Goal: Information Seeking & Learning: Find contact information

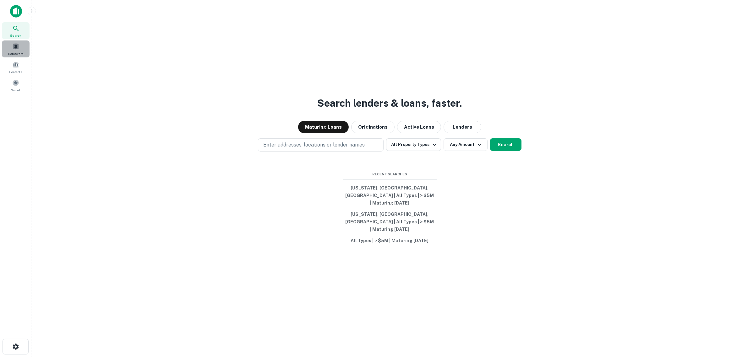
click at [12, 47] on span at bounding box center [15, 46] width 7 height 7
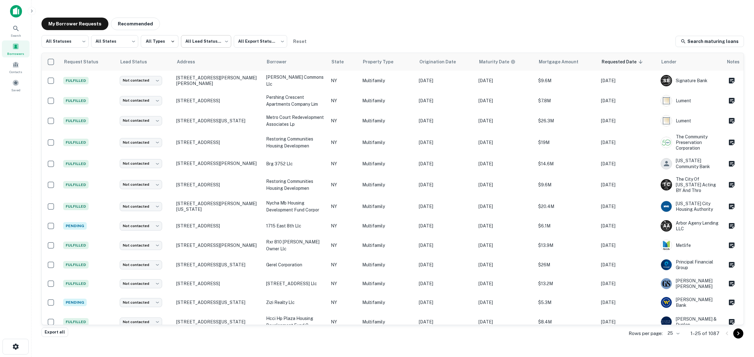
click at [208, 41] on body "Search Borrowers Contacts Saved My Borrower Requests Recommended All Statuses *…" at bounding box center [377, 178] width 754 height 357
click at [74, 40] on div at bounding box center [377, 178] width 754 height 357
click at [19, 32] on icon at bounding box center [16, 29] width 8 height 8
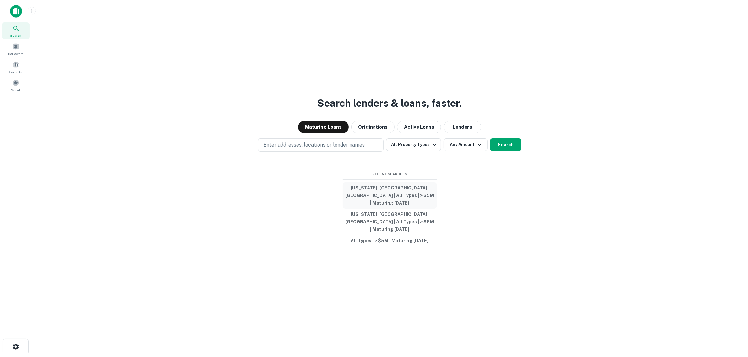
click at [378, 199] on button "[US_STATE], [GEOGRAPHIC_DATA], [GEOGRAPHIC_DATA] | All Types | > $5M | Maturing…" at bounding box center [390, 195] width 94 height 26
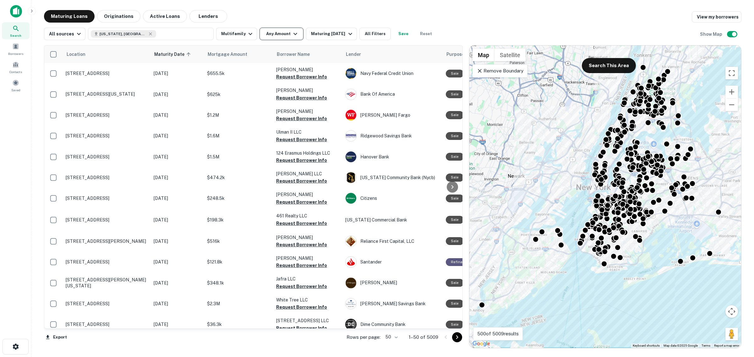
click at [266, 36] on button "Any Amount" at bounding box center [281, 34] width 44 height 13
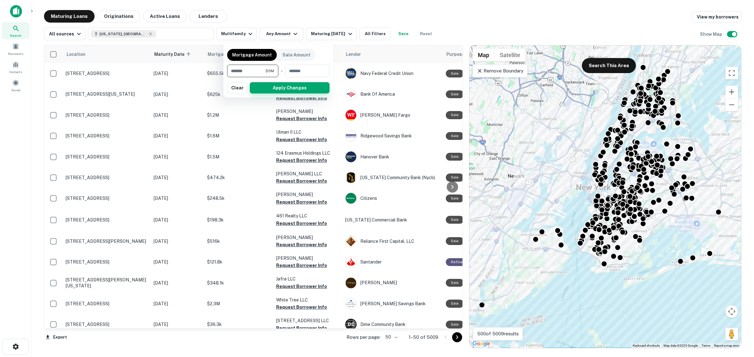
type input "*******"
click at [273, 92] on button "Apply Changes" at bounding box center [290, 87] width 80 height 11
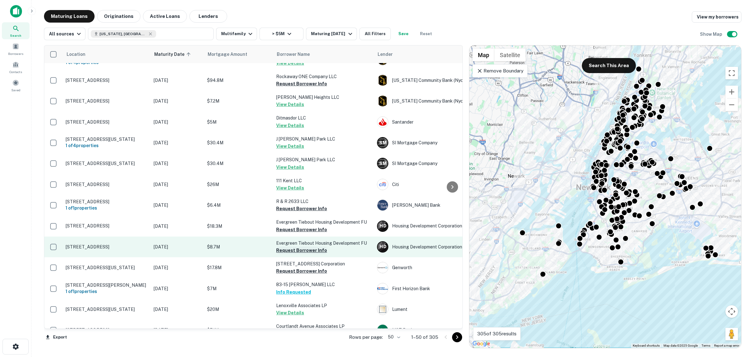
scroll to position [894, 0]
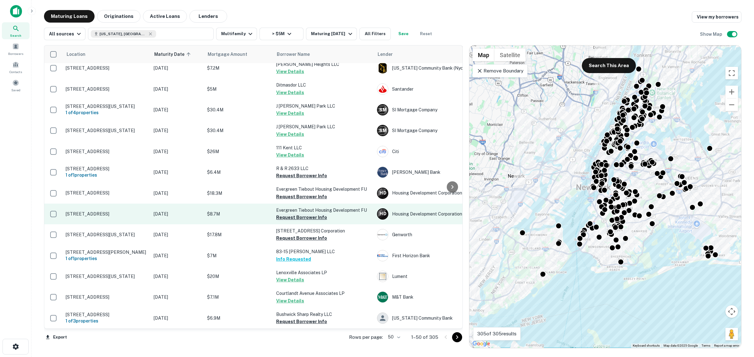
click at [313, 214] on button "Request Borrower Info" at bounding box center [301, 218] width 51 height 8
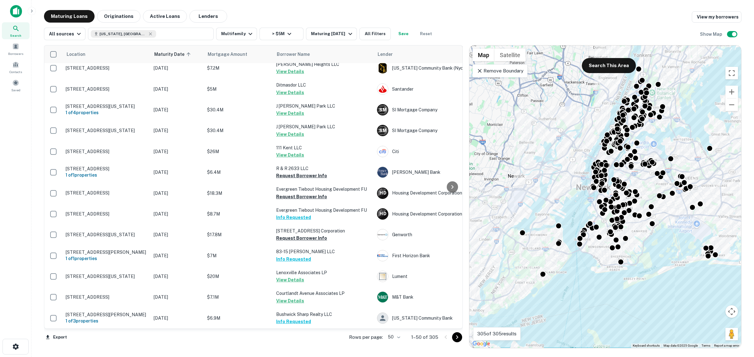
click at [458, 337] on icon "Go to next page" at bounding box center [457, 338] width 8 height 8
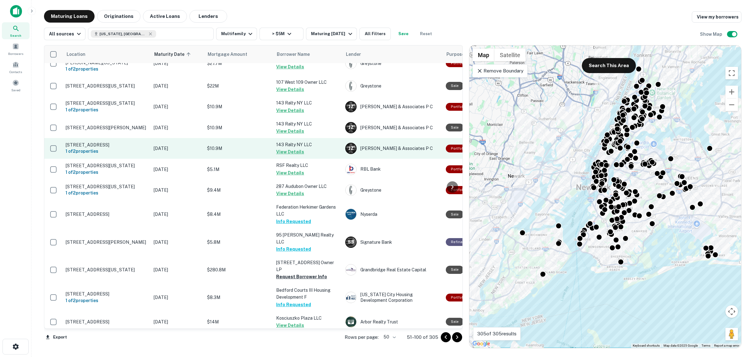
scroll to position [921, 0]
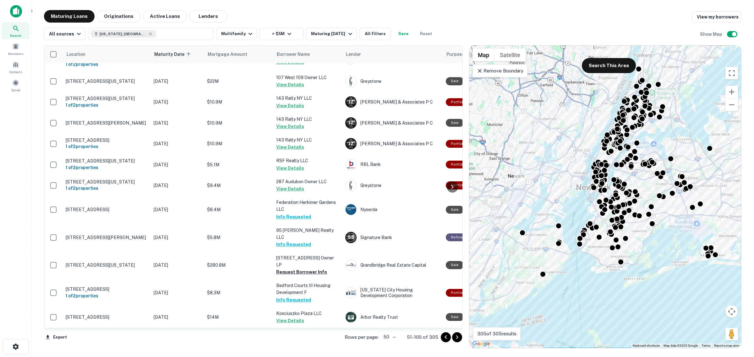
click at [307, 345] on button "Request Borrower Info" at bounding box center [301, 349] width 51 height 8
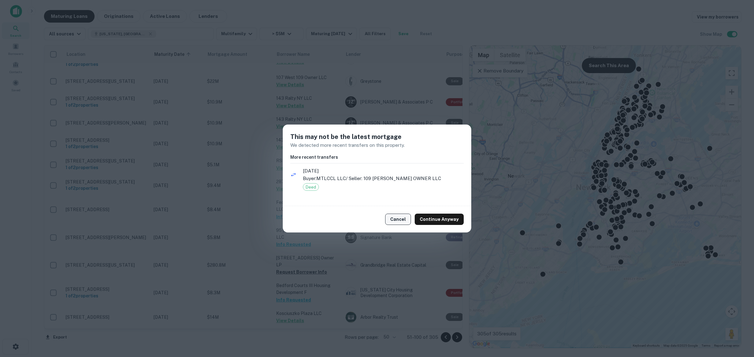
click at [398, 220] on button "Cancel" at bounding box center [398, 219] width 26 height 11
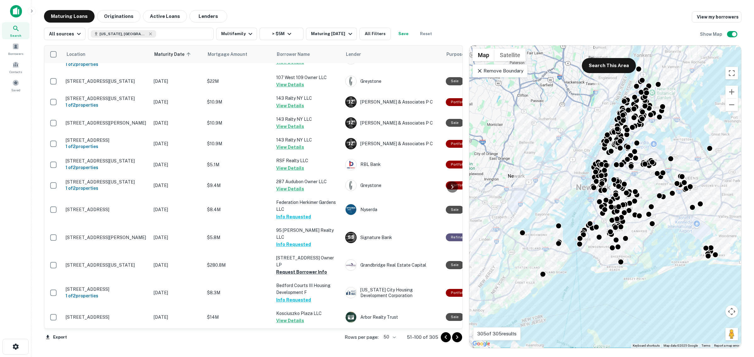
click at [456, 338] on icon "Go to next page" at bounding box center [457, 338] width 8 height 8
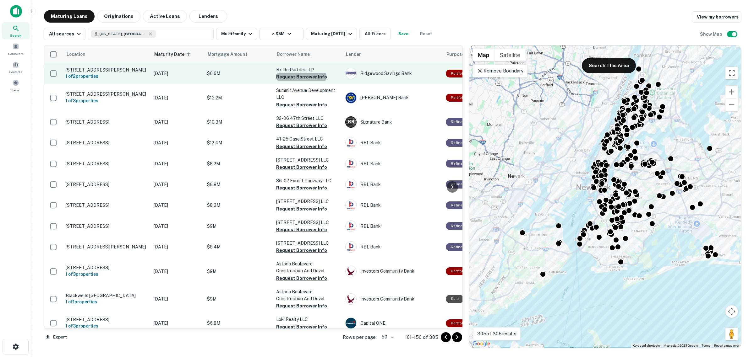
click at [301, 78] on button "Request Borrower Info" at bounding box center [301, 77] width 51 height 8
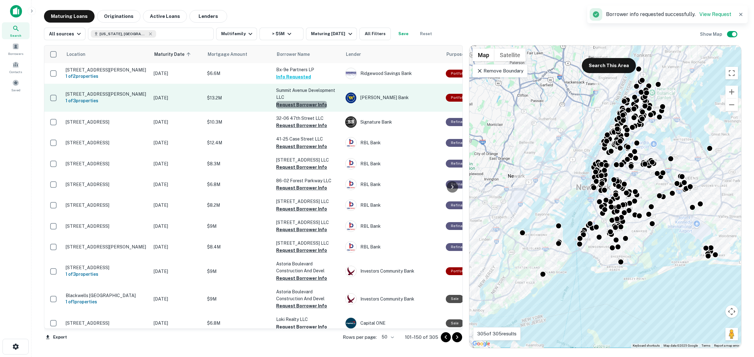
click at [301, 104] on button "Request Borrower Info" at bounding box center [301, 105] width 51 height 8
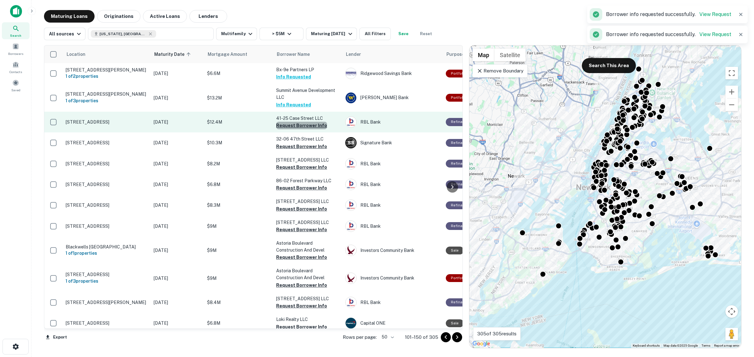
click at [302, 127] on button "Request Borrower Info" at bounding box center [301, 126] width 51 height 8
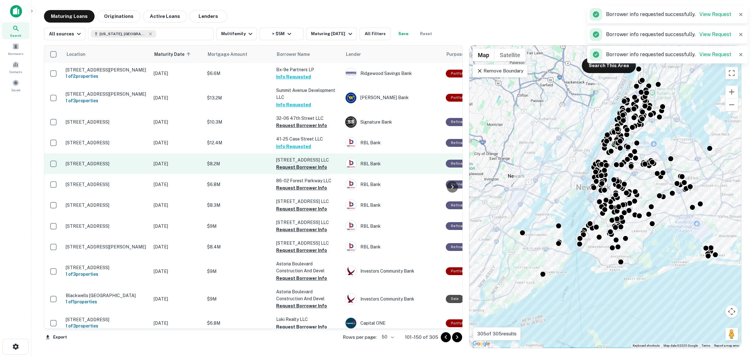
click at [300, 166] on button "Request Borrower Info" at bounding box center [301, 168] width 51 height 8
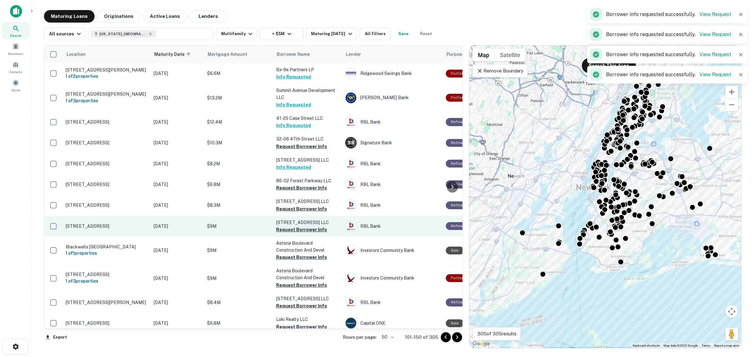
click at [302, 228] on button "Request Borrower Info" at bounding box center [301, 230] width 51 height 8
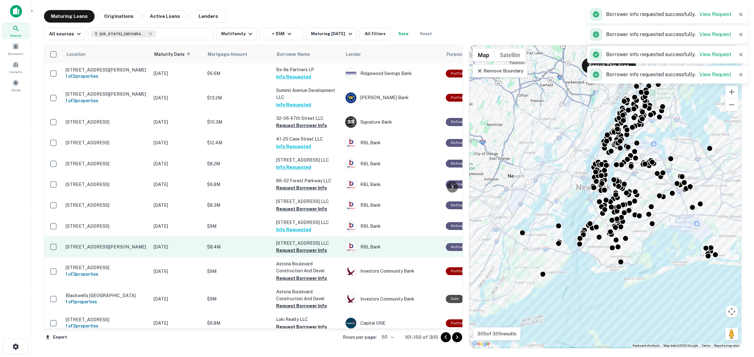
scroll to position [39, 0]
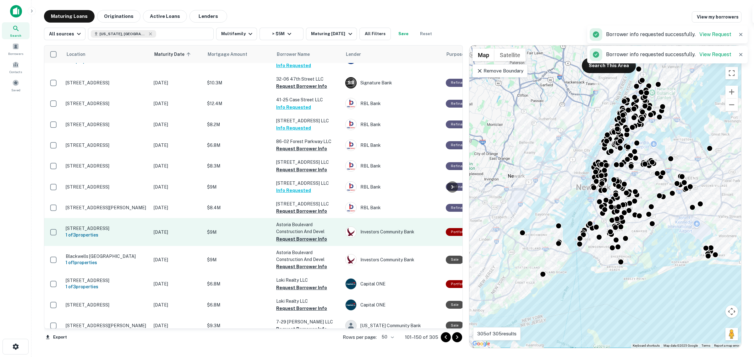
click at [303, 236] on button "Request Borrower Info" at bounding box center [301, 240] width 51 height 8
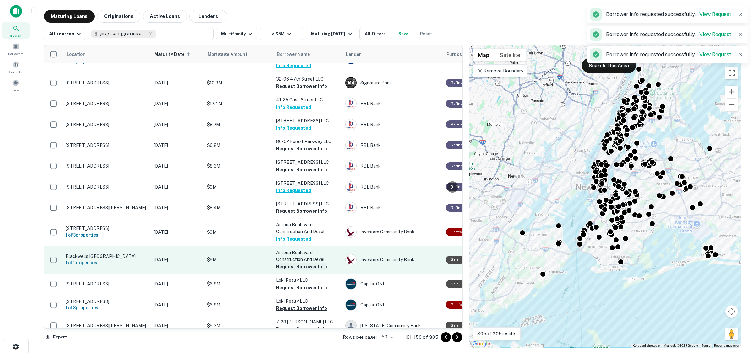
click at [296, 265] on button "Request Borrower Info" at bounding box center [301, 267] width 51 height 8
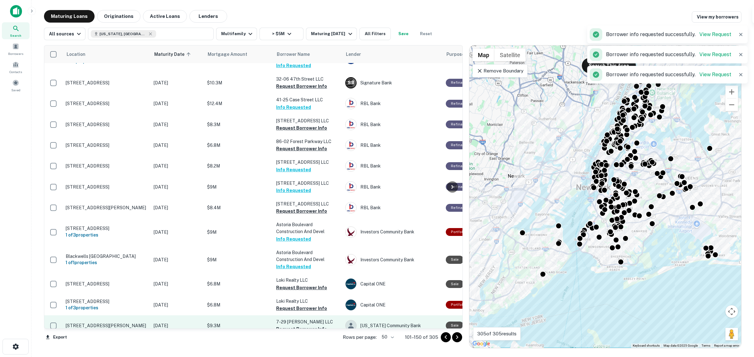
scroll to position [157, 0]
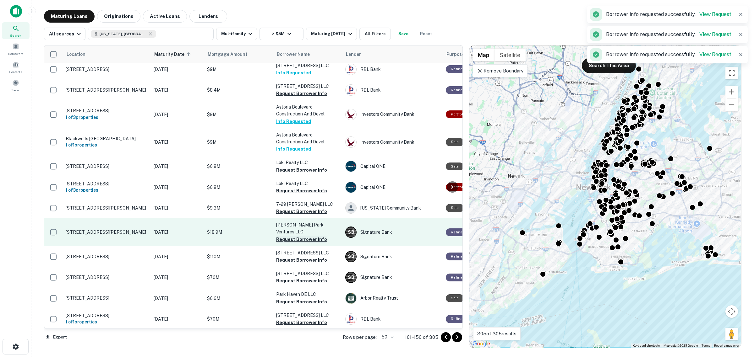
click at [292, 236] on button "Request Borrower Info" at bounding box center [301, 240] width 51 height 8
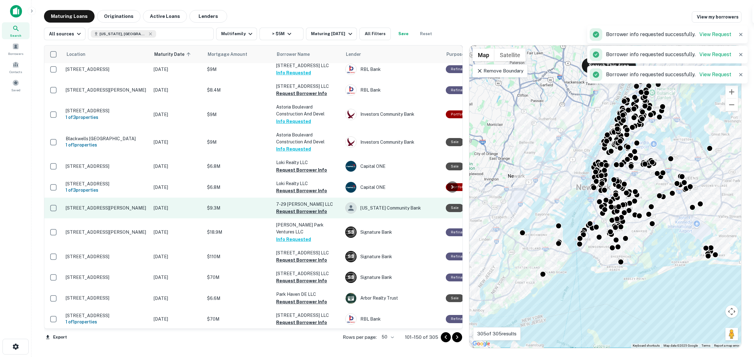
click at [295, 212] on button "Request Borrower Info" at bounding box center [301, 212] width 51 height 8
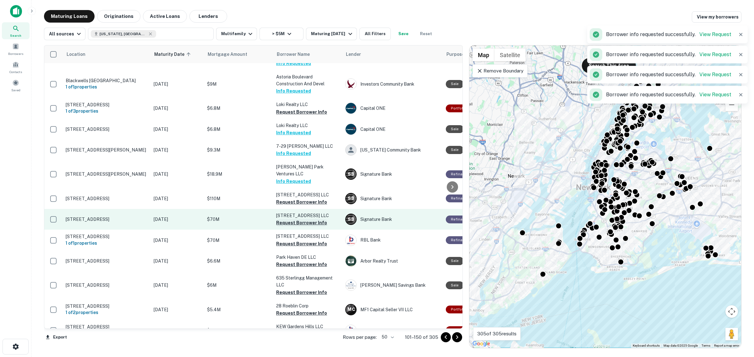
scroll to position [236, 0]
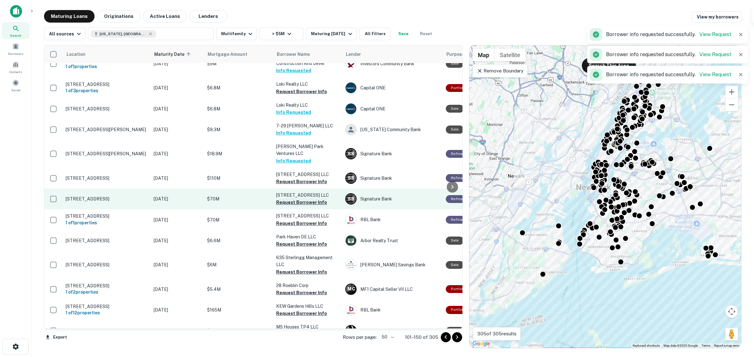
click at [295, 199] on button "Request Borrower Info" at bounding box center [301, 203] width 51 height 8
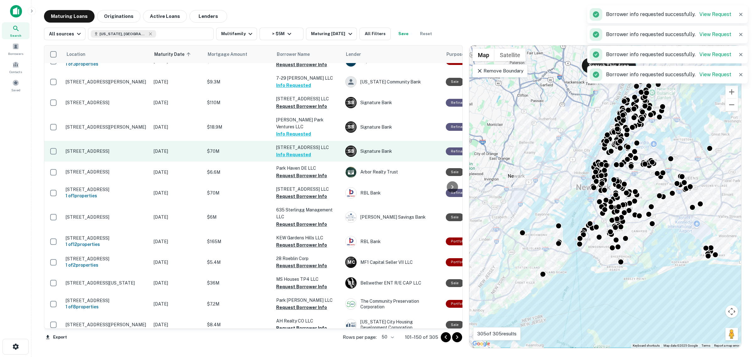
scroll to position [321, 0]
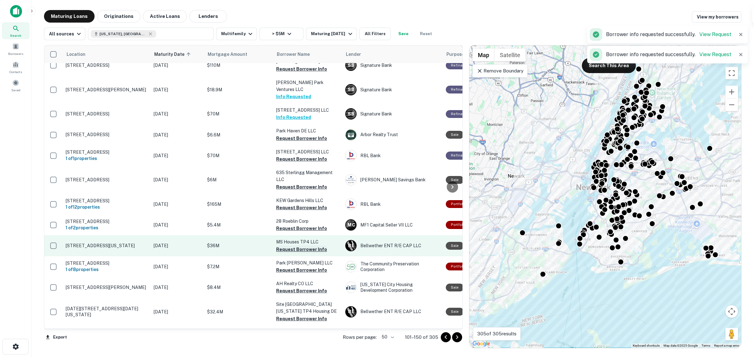
click at [299, 252] on button "Request Borrower Info" at bounding box center [301, 250] width 51 height 8
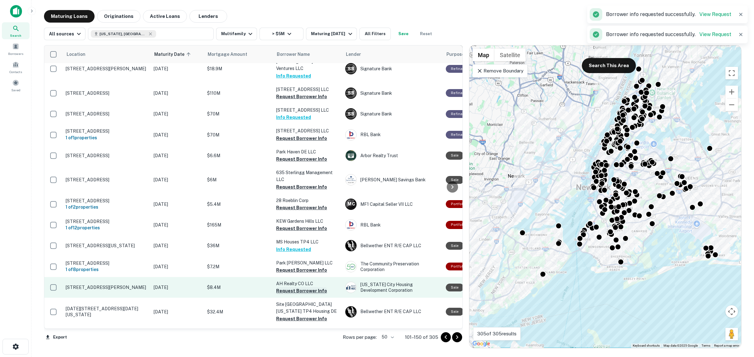
click at [307, 294] on button "Request Borrower Info" at bounding box center [301, 291] width 51 height 8
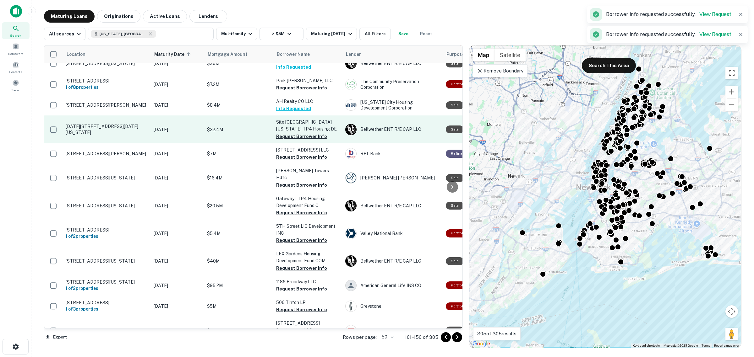
scroll to position [517, 0]
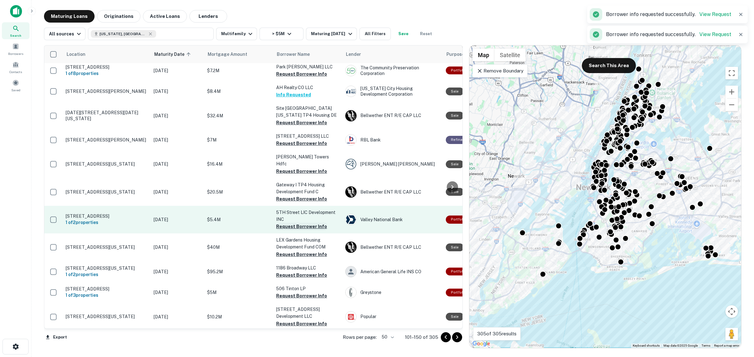
click at [286, 229] on button "Request Borrower Info" at bounding box center [301, 227] width 51 height 8
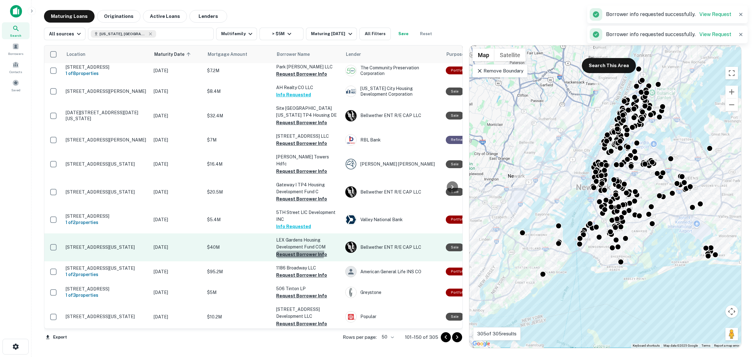
click at [296, 256] on button "Request Borrower Info" at bounding box center [301, 255] width 51 height 8
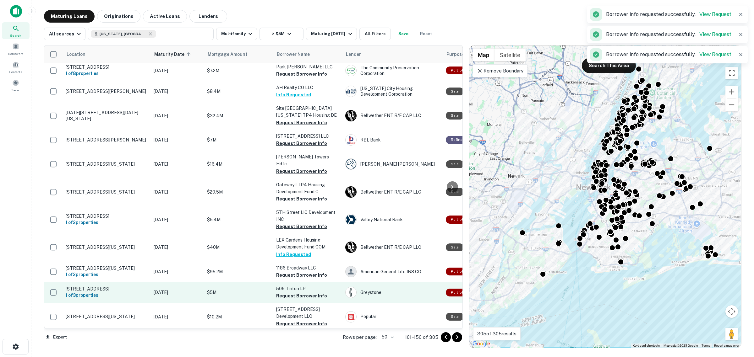
scroll to position [635, 0]
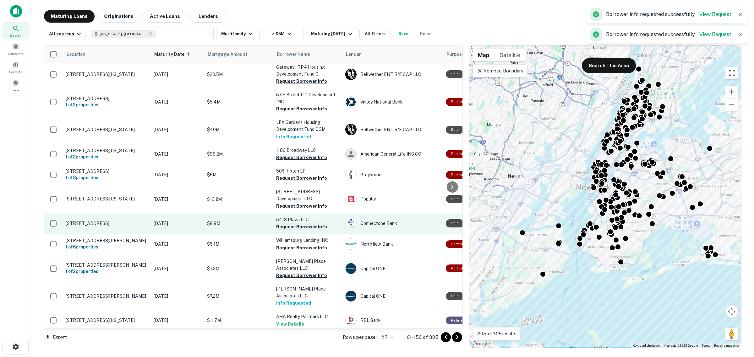
click at [299, 230] on button "Request Borrower Info" at bounding box center [301, 227] width 51 height 8
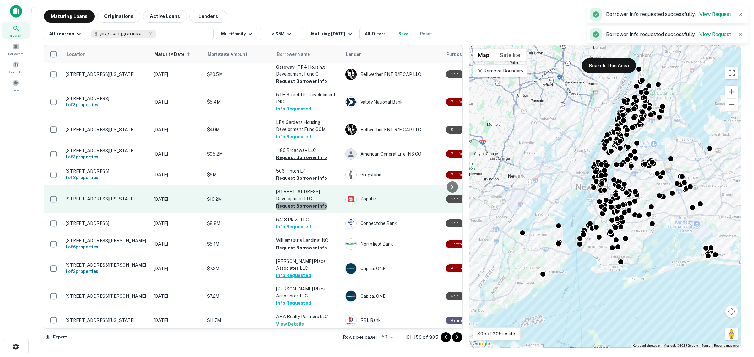
click at [302, 208] on button "Request Borrower Info" at bounding box center [301, 207] width 51 height 8
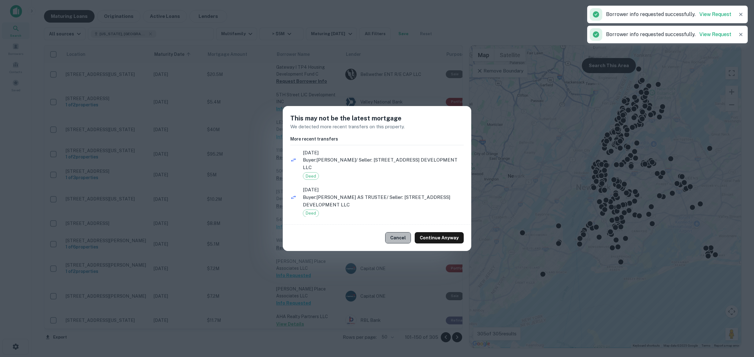
click at [394, 236] on button "Cancel" at bounding box center [398, 237] width 26 height 11
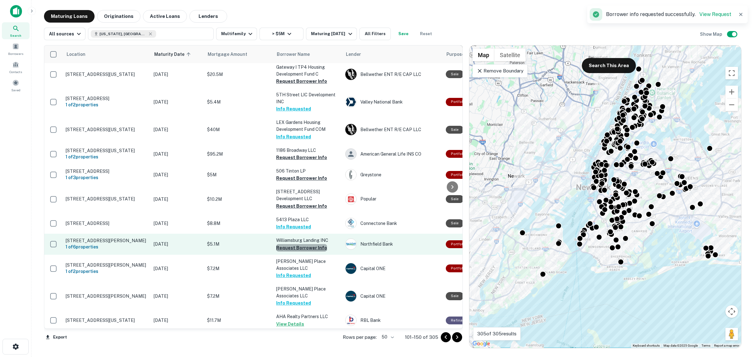
click at [307, 248] on button "Request Borrower Info" at bounding box center [301, 248] width 51 height 8
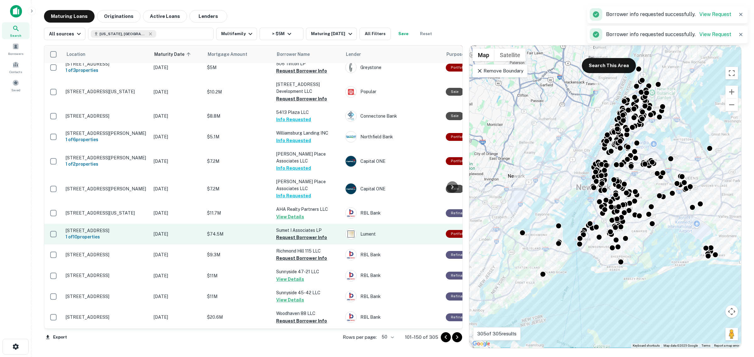
scroll to position [753, 0]
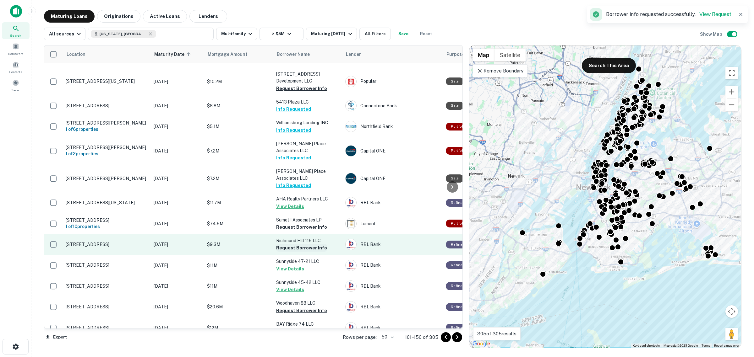
click at [291, 244] on button "Request Borrower Info" at bounding box center [301, 248] width 51 height 8
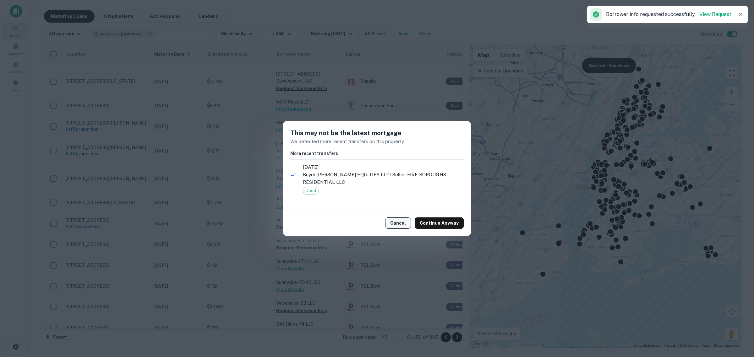
click at [403, 228] on button "Cancel" at bounding box center [398, 223] width 26 height 11
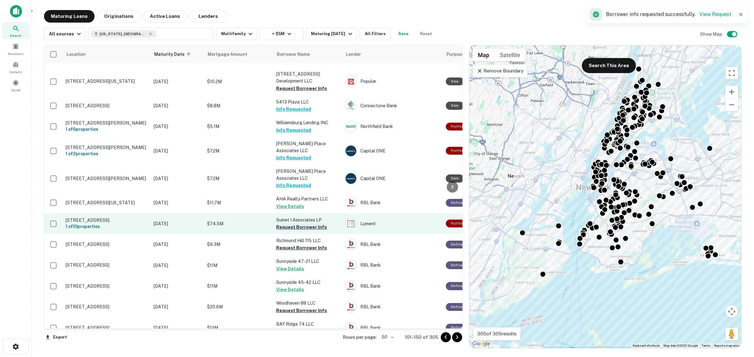
click at [305, 224] on button "Request Borrower Info" at bounding box center [301, 228] width 51 height 8
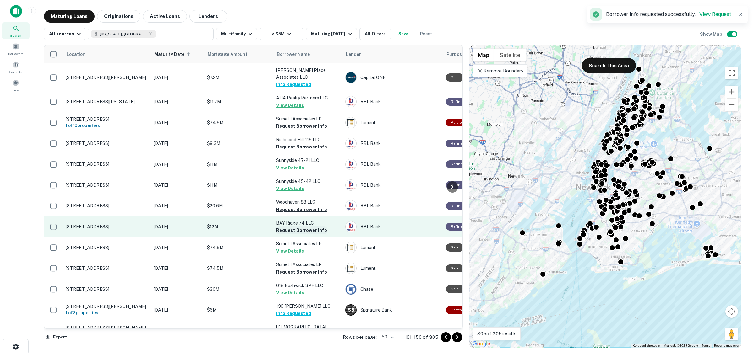
scroll to position [859, 0]
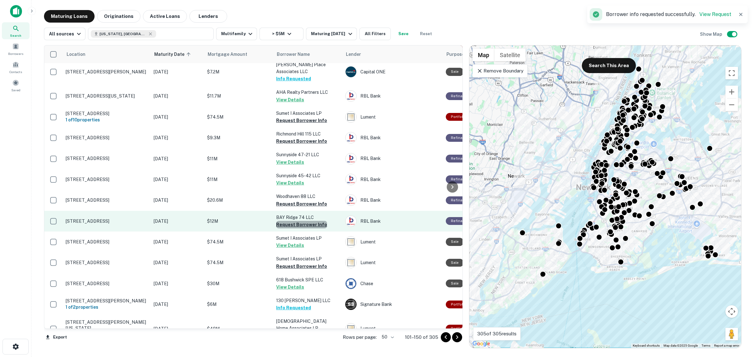
click at [304, 221] on button "Request Borrower Info" at bounding box center [301, 225] width 51 height 8
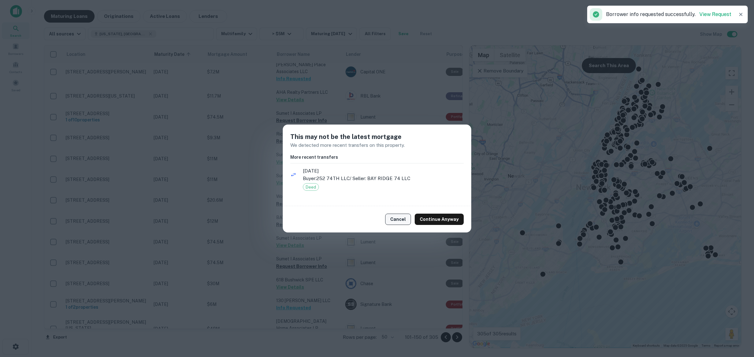
click at [405, 220] on button "Cancel" at bounding box center [398, 219] width 26 height 11
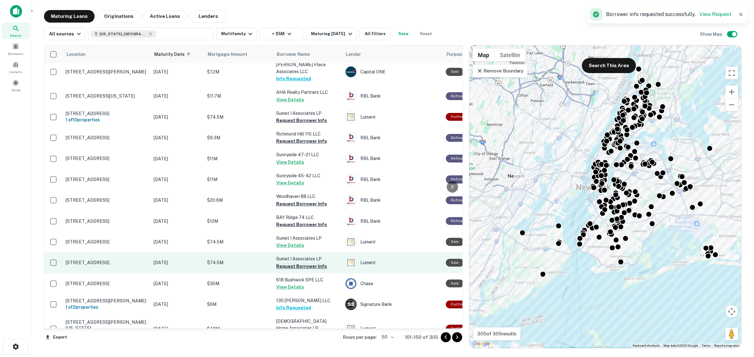
click at [310, 263] on button "Request Borrower Info" at bounding box center [301, 267] width 51 height 8
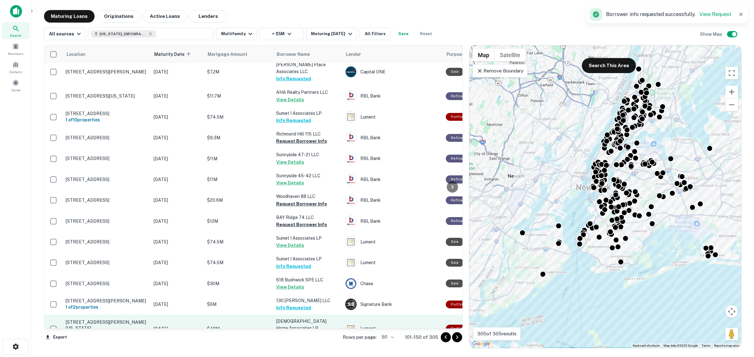
click at [309, 332] on button "Request Borrower Info" at bounding box center [301, 336] width 51 height 8
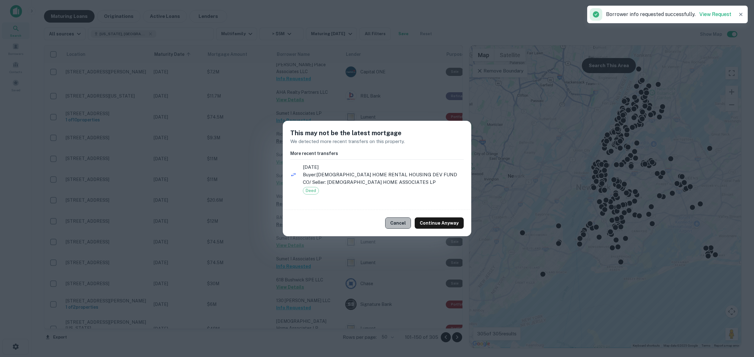
click at [407, 220] on button "Cancel" at bounding box center [398, 223] width 26 height 11
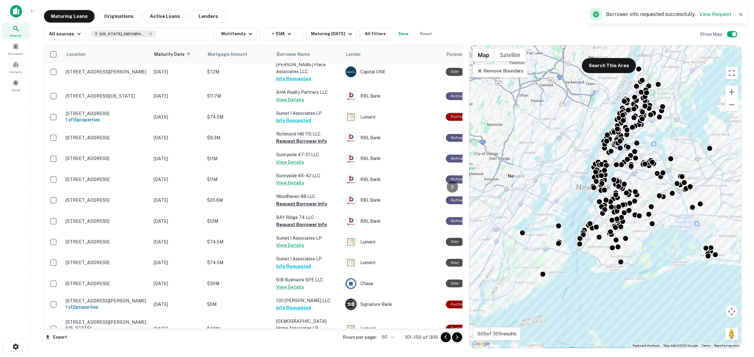
click at [458, 339] on icon "Go to next page" at bounding box center [457, 338] width 8 height 8
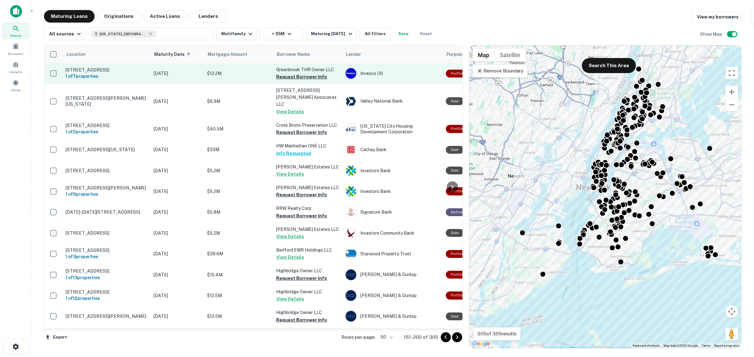
click at [296, 76] on button "Request Borrower Info" at bounding box center [301, 77] width 51 height 8
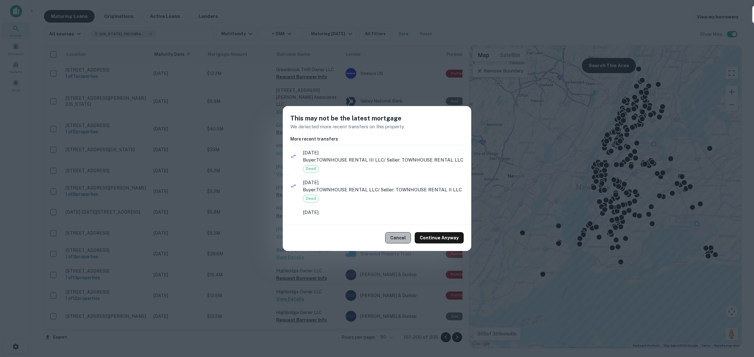
click at [401, 239] on button "Cancel" at bounding box center [398, 237] width 26 height 11
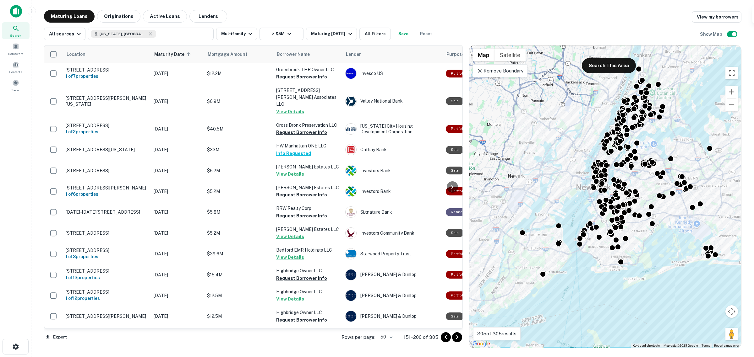
click at [292, 129] on button "Request Borrower Info" at bounding box center [301, 133] width 51 height 8
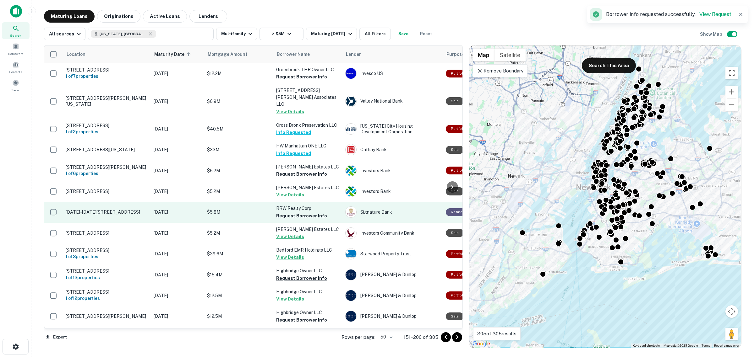
click at [293, 205] on p "RRW Realty Corp" at bounding box center [307, 208] width 63 height 7
click at [294, 212] on button "Request Borrower Info" at bounding box center [301, 216] width 51 height 8
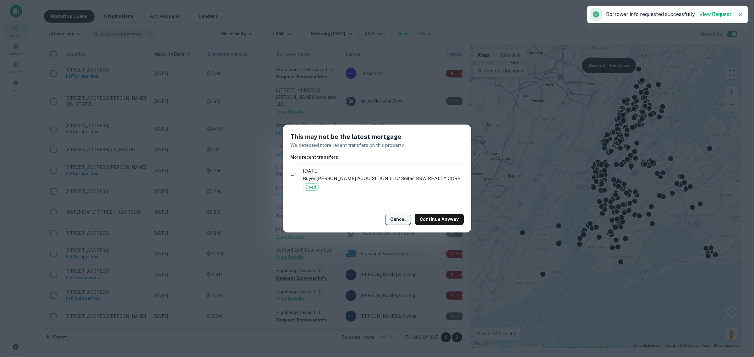
click at [406, 217] on button "Cancel" at bounding box center [398, 219] width 26 height 11
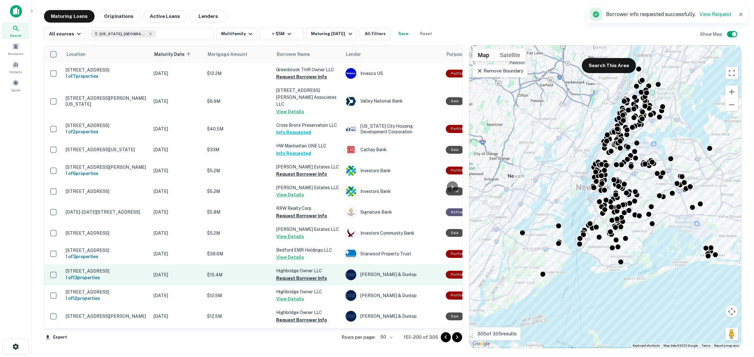
click at [309, 275] on button "Request Borrower Info" at bounding box center [301, 279] width 51 height 8
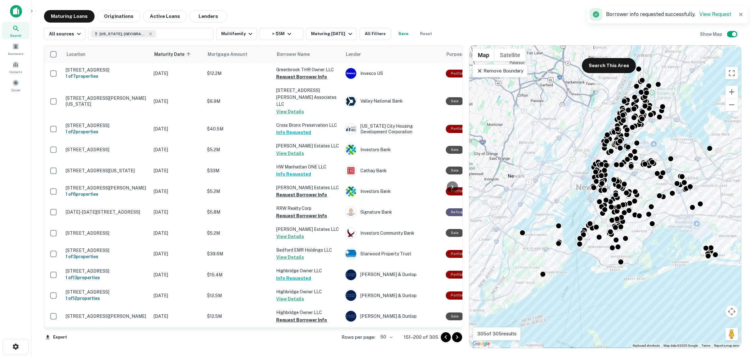
scroll to position [79, 0]
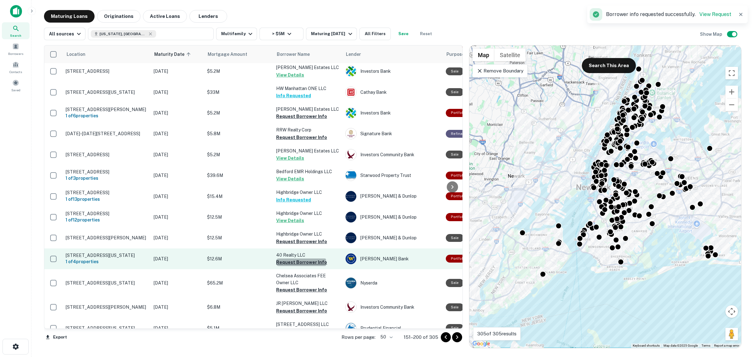
click at [301, 259] on button "Request Borrower Info" at bounding box center [301, 263] width 51 height 8
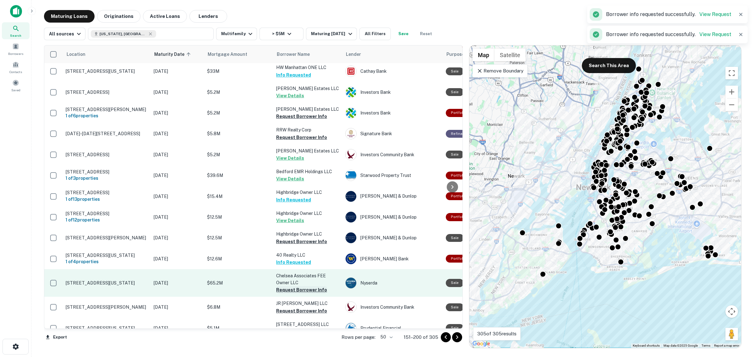
click at [301, 286] on button "Request Borrower Info" at bounding box center [301, 290] width 51 height 8
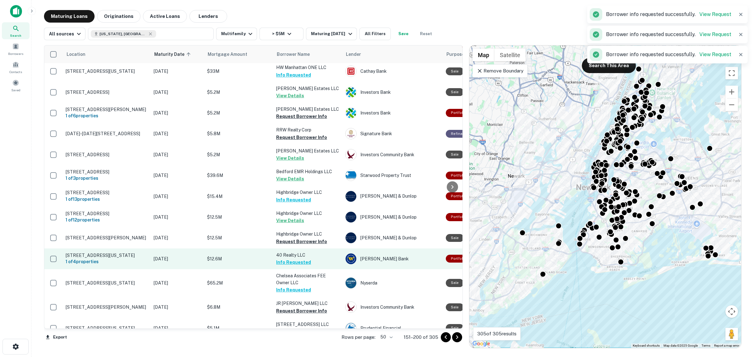
scroll to position [157, 0]
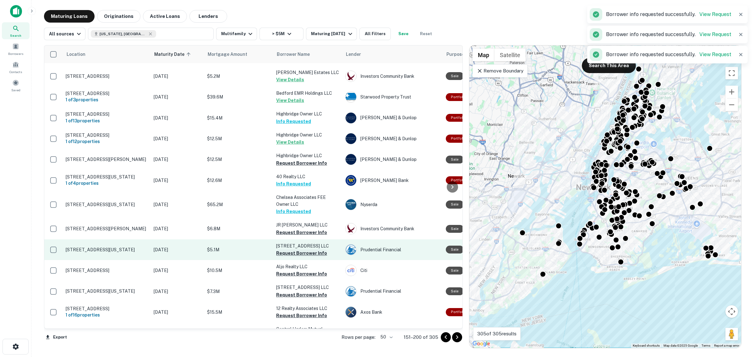
click at [298, 250] on button "Request Borrower Info" at bounding box center [301, 254] width 51 height 8
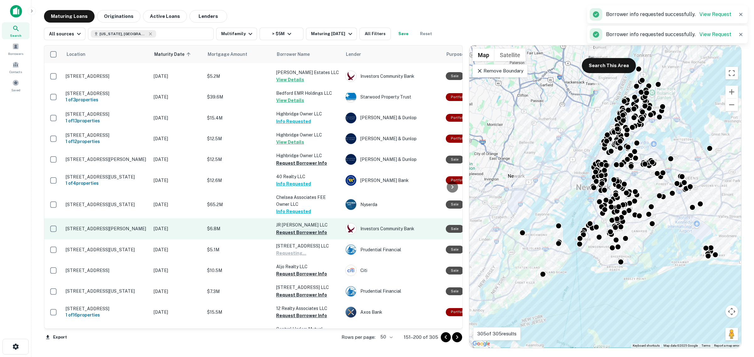
click at [302, 229] on button "Request Borrower Info" at bounding box center [301, 233] width 51 height 8
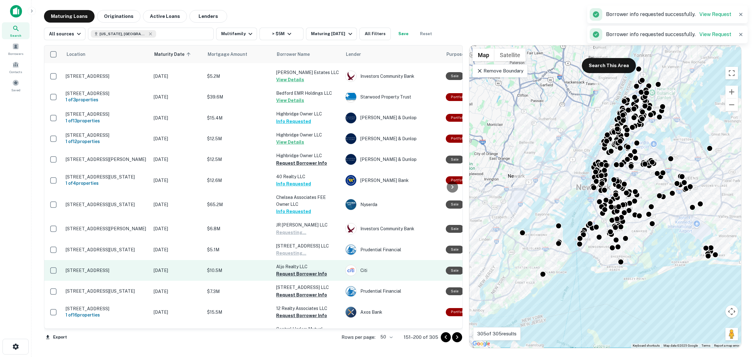
click at [305, 270] on button "Request Borrower Info" at bounding box center [301, 274] width 51 height 8
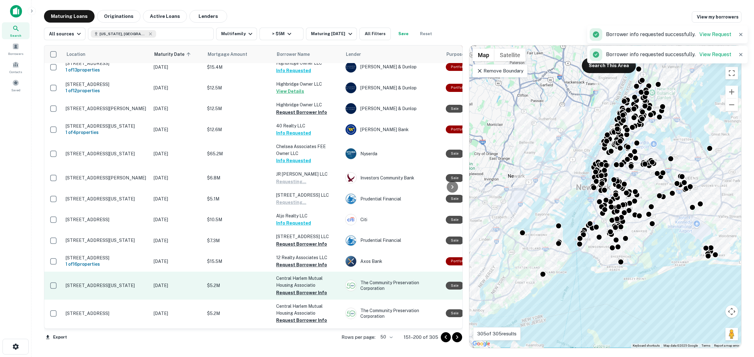
scroll to position [236, 0]
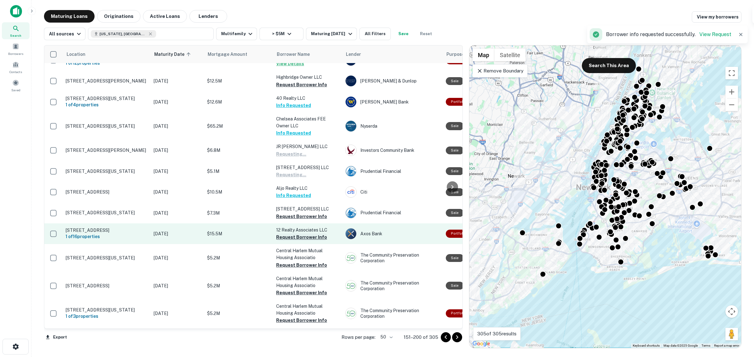
click at [297, 234] on button "Request Borrower Info" at bounding box center [301, 238] width 51 height 8
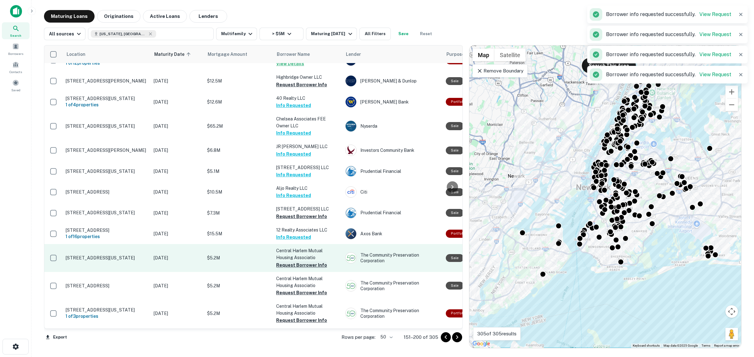
click at [297, 262] on button "Request Borrower Info" at bounding box center [301, 266] width 51 height 8
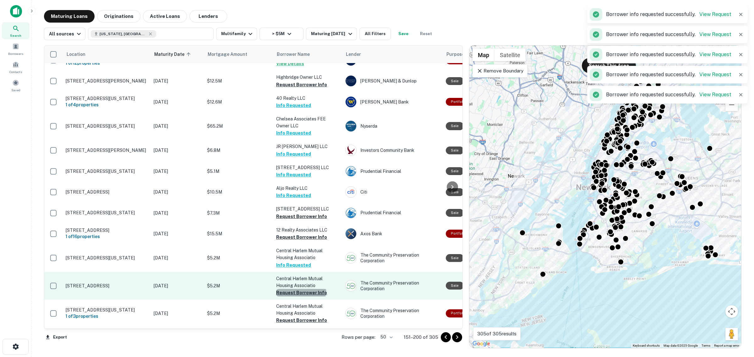
click at [301, 289] on button "Request Borrower Info" at bounding box center [301, 293] width 51 height 8
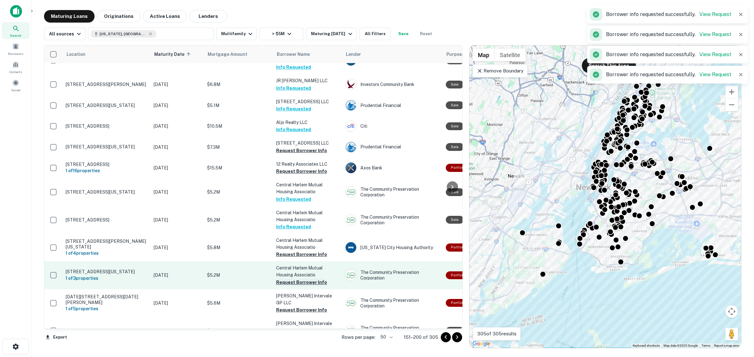
scroll to position [314, 0]
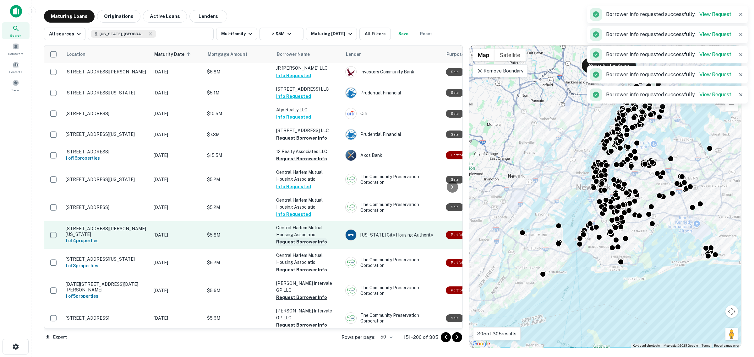
click at [292, 238] on button "Request Borrower Info" at bounding box center [301, 242] width 51 height 8
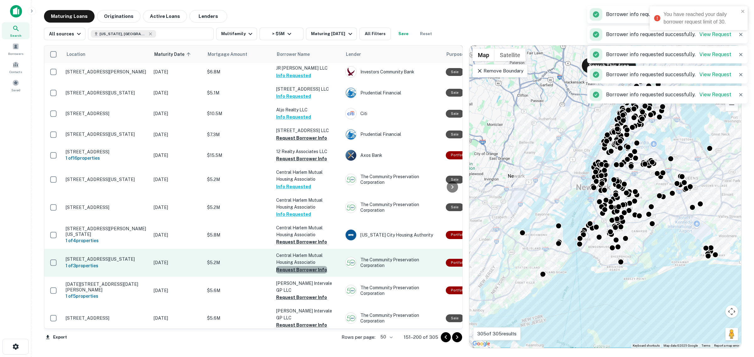
click at [302, 266] on button "Request Borrower Info" at bounding box center [301, 270] width 51 height 8
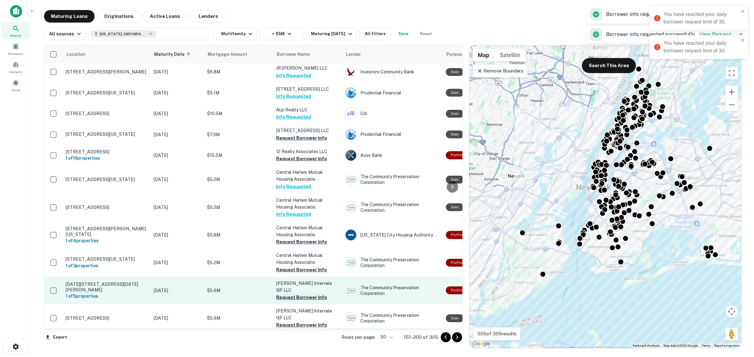
click at [305, 294] on button "Request Borrower Info" at bounding box center [301, 298] width 51 height 8
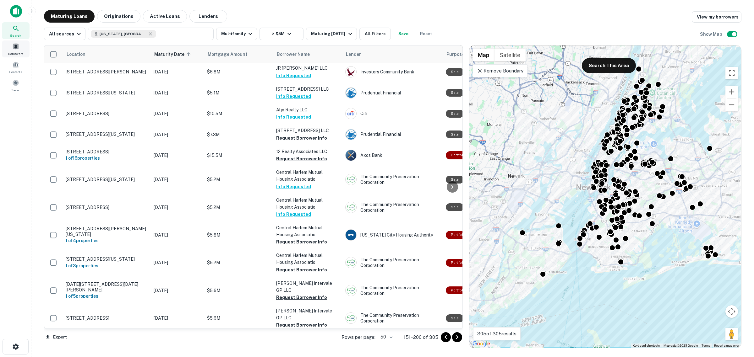
click at [15, 46] on span at bounding box center [15, 46] width 7 height 7
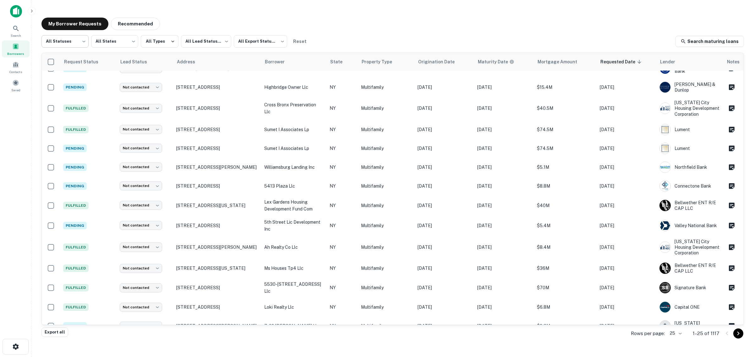
click at [79, 44] on body "Search Borrowers Contacts Saved My Borrower Requests Recommended All Statuses *…" at bounding box center [377, 178] width 754 height 357
click at [68, 79] on li "Fulfilled" at bounding box center [64, 80] width 47 height 11
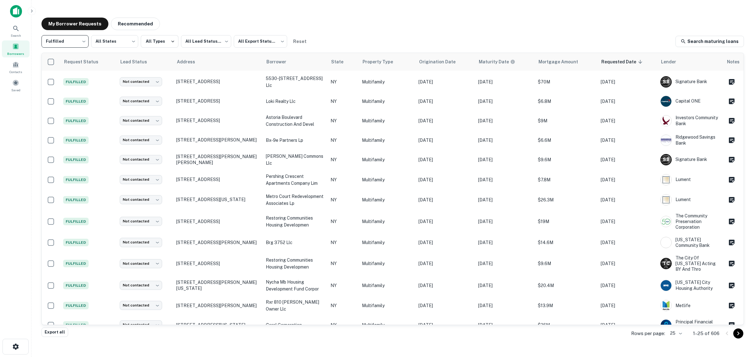
click at [76, 38] on body "Search Borrowers Contacts Saved My Borrower Requests Recommended Fulfilled ****…" at bounding box center [377, 178] width 754 height 357
click at [68, 58] on li "All Statuses" at bounding box center [64, 57] width 47 height 11
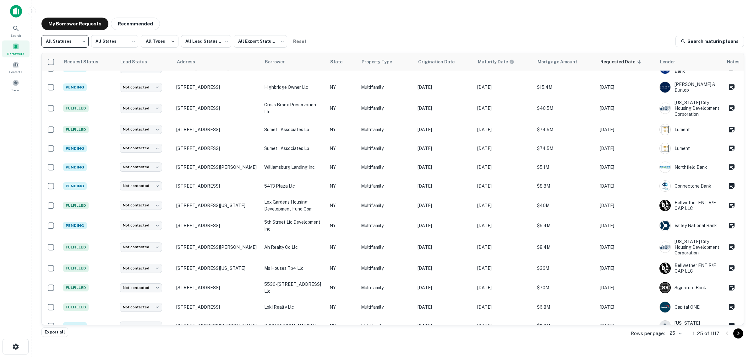
click at [69, 41] on body "Search Borrowers Contacts Saved My Borrower Requests Recommended All Statuses *…" at bounding box center [377, 178] width 754 height 357
drag, startPoint x: 65, startPoint y: 69, endPoint x: 62, endPoint y: 79, distance: 10.4
click at [62, 79] on ul "All Statuses Processing Fulfilled Error" at bounding box center [64, 75] width 47 height 50
click at [62, 79] on li "Fulfilled" at bounding box center [64, 80] width 47 height 11
type input "*********"
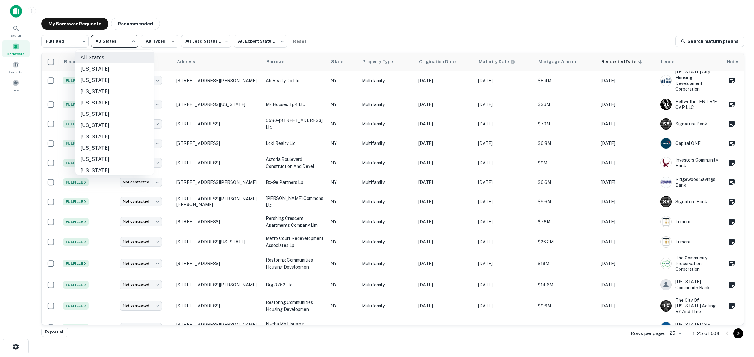
click at [111, 45] on body "Search Borrowers Contacts Saved My Borrower Requests Recommended Fulfilled ****…" at bounding box center [377, 178] width 754 height 357
click at [102, 140] on li "Massachusetts" at bounding box center [114, 138] width 79 height 11
type input "**"
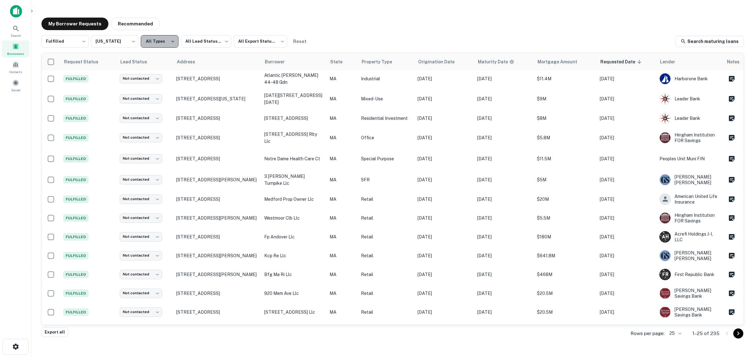
click at [168, 39] on button "All Types" at bounding box center [160, 41] width 38 height 13
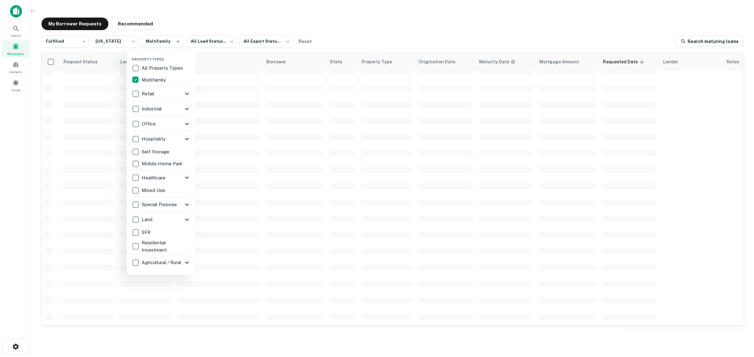
click at [338, 25] on div at bounding box center [377, 178] width 754 height 357
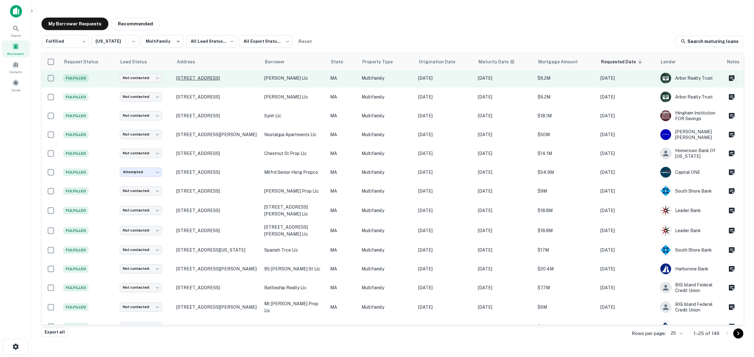
click at [207, 75] on p "36 Dover St Springfield, MA 01107" at bounding box center [217, 78] width 82 height 6
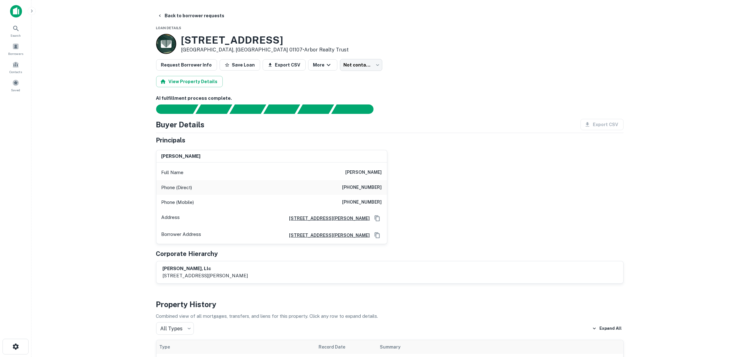
click at [90, 244] on main "Back to borrower requests Loan Details 36 Dover St Springfield, MA 01107 • Arbo…" at bounding box center [389, 178] width 716 height 357
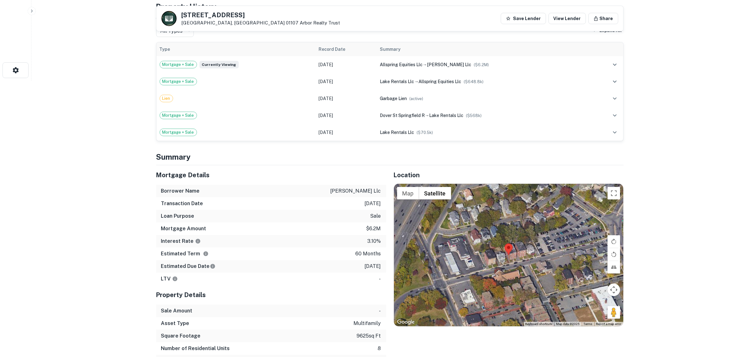
scroll to position [275, 0]
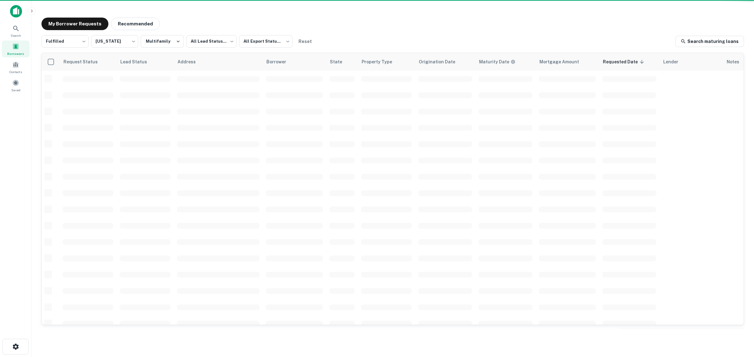
scroll to position [154, 0]
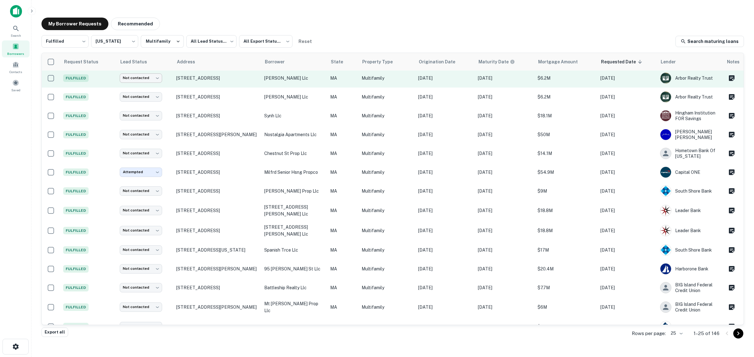
click at [140, 77] on body "**********" at bounding box center [377, 178] width 754 height 357
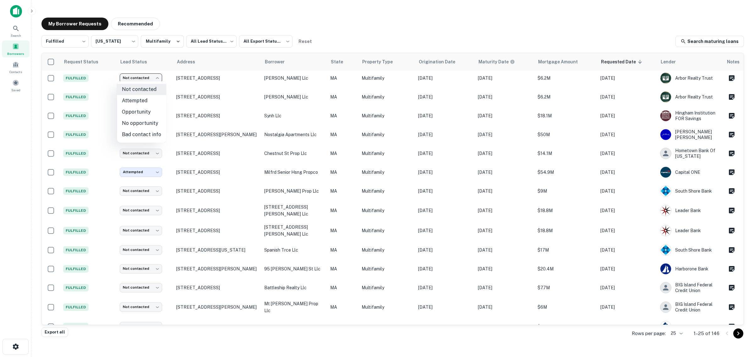
click at [135, 101] on li "Attempted" at bounding box center [141, 100] width 49 height 11
type input "*********"
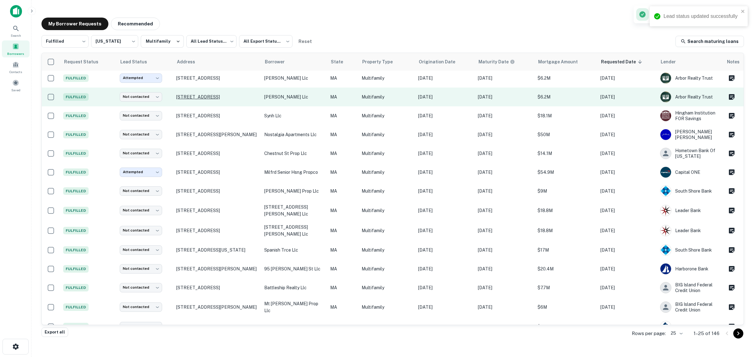
click at [189, 94] on p "304 Union St Springfield, MA 01105" at bounding box center [217, 97] width 82 height 6
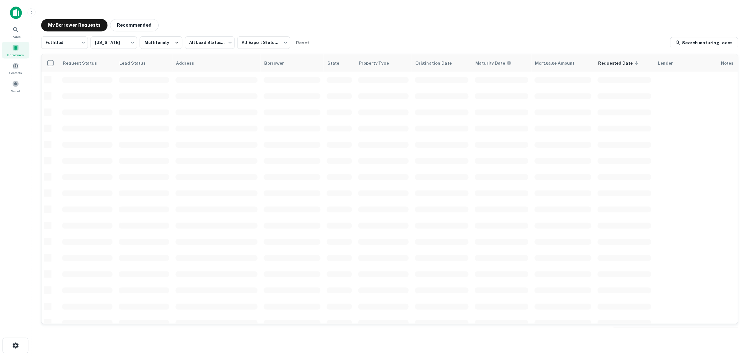
scroll to position [154, 0]
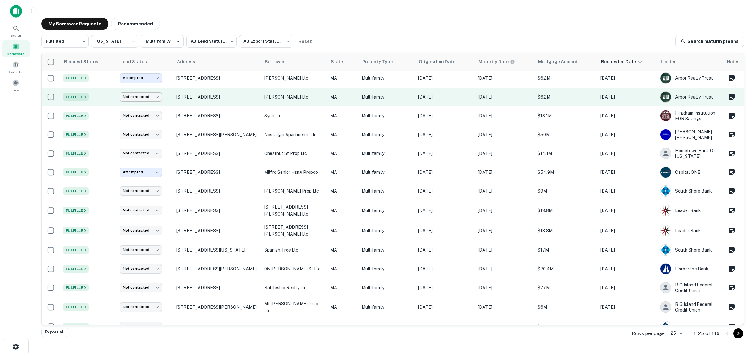
click at [142, 93] on body "**********" at bounding box center [377, 178] width 754 height 357
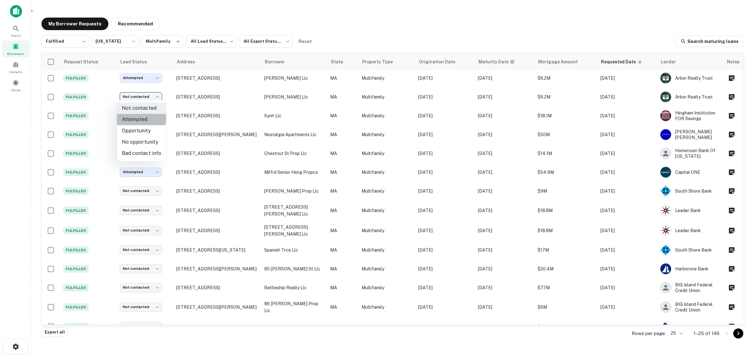
click at [138, 119] on li "Attempted" at bounding box center [141, 119] width 49 height 11
type input "*********"
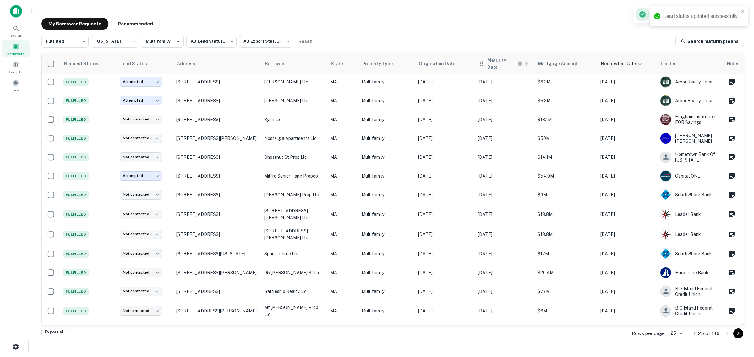
click at [489, 64] on h6 "Maturity Date" at bounding box center [501, 64] width 29 height 14
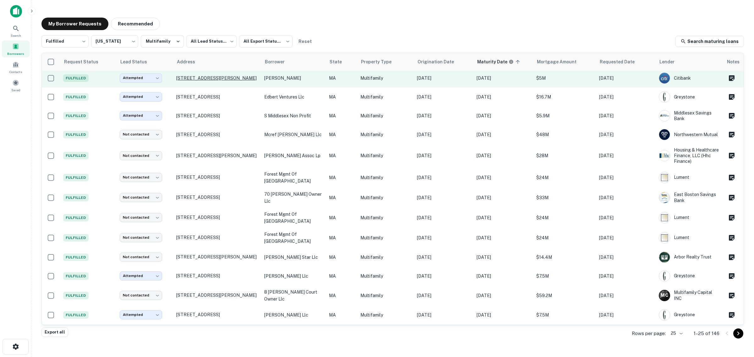
click at [214, 75] on p "7 Maxey Pond Rd Nantucket, MA 02554" at bounding box center [217, 78] width 82 height 6
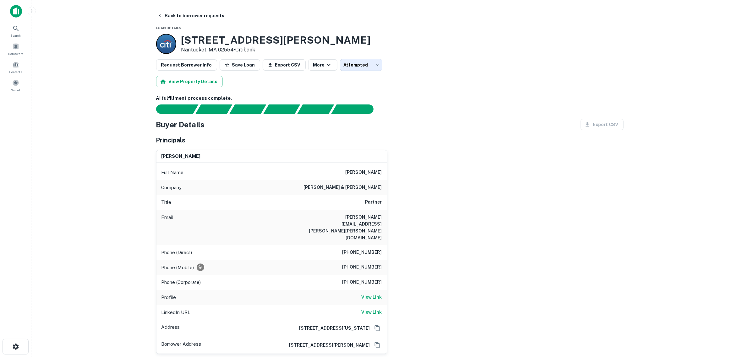
click at [129, 185] on main "Back to borrower requests Loan Details 7 Maxey Pond Rd Nantucket, MA 02554 • Ci…" at bounding box center [389, 178] width 716 height 357
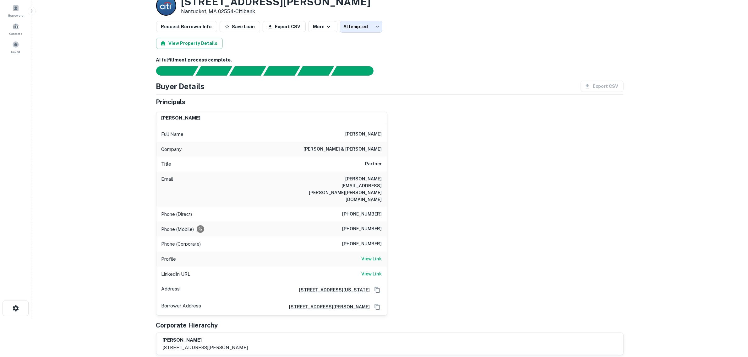
scroll to position [39, 0]
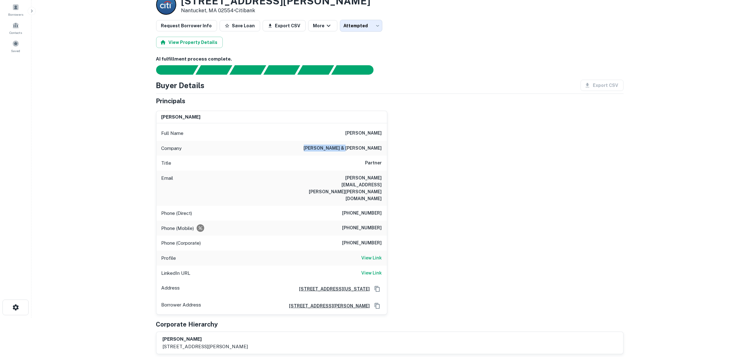
drag, startPoint x: 340, startPoint y: 148, endPoint x: 391, endPoint y: 148, distance: 51.5
click at [391, 148] on div "christopher t. greco Full Name christopher t. greco Company kirkland & ellis Ti…" at bounding box center [387, 210] width 472 height 209
copy h6 "kirkland & ellis"
click at [127, 161] on main "Back to borrower requests Loan Details 7 Maxey Pond Rd Nantucket, MA 02554 • Ci…" at bounding box center [389, 139] width 716 height 357
drag, startPoint x: 306, startPoint y: 175, endPoint x: 401, endPoint y: 175, distance: 94.5
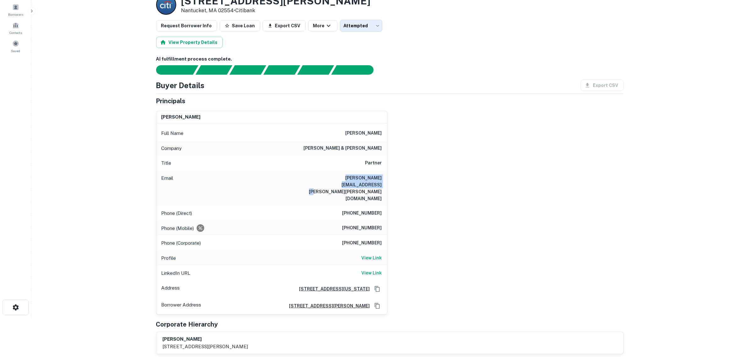
click at [401, 175] on div "christopher t. greco Full Name christopher t. greco Company kirkland & ellis Ti…" at bounding box center [387, 210] width 472 height 209
copy h6 "christopher.greco@kirkland.com"
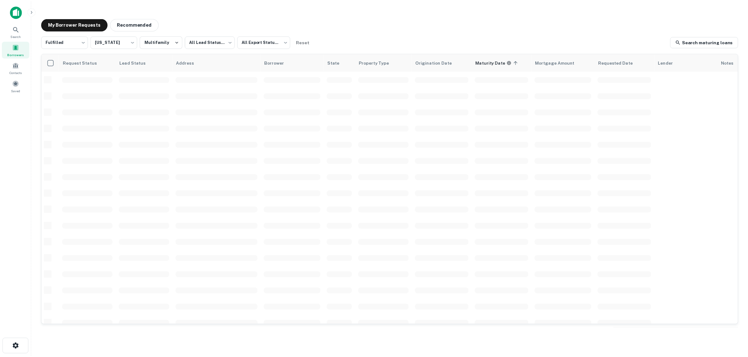
scroll to position [154, 0]
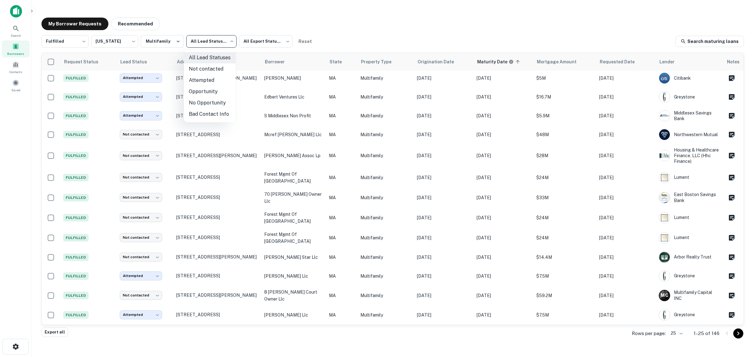
click at [218, 43] on body "**********" at bounding box center [377, 178] width 754 height 357
click at [214, 68] on li "Not contacted" at bounding box center [210, 68] width 52 height 11
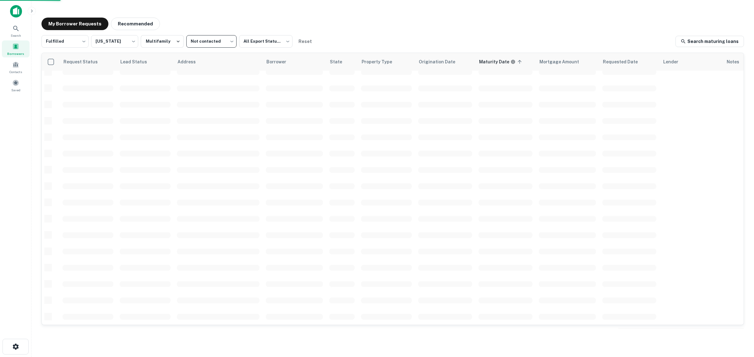
type input "****"
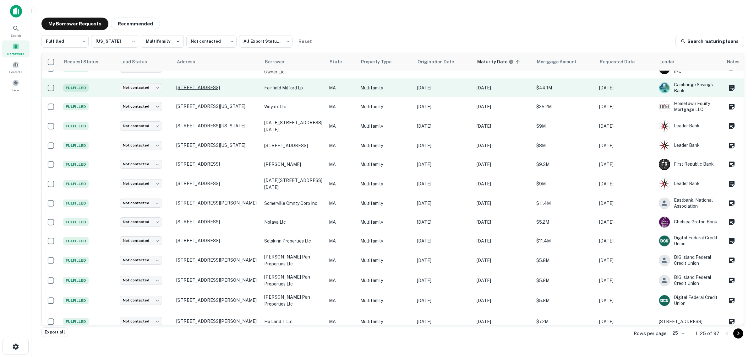
click at [200, 85] on p "200 Deer St Milford, MA 01757" at bounding box center [217, 88] width 82 height 6
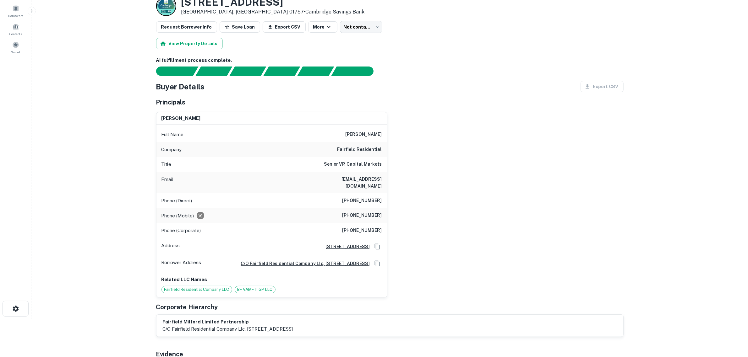
scroll to position [39, 0]
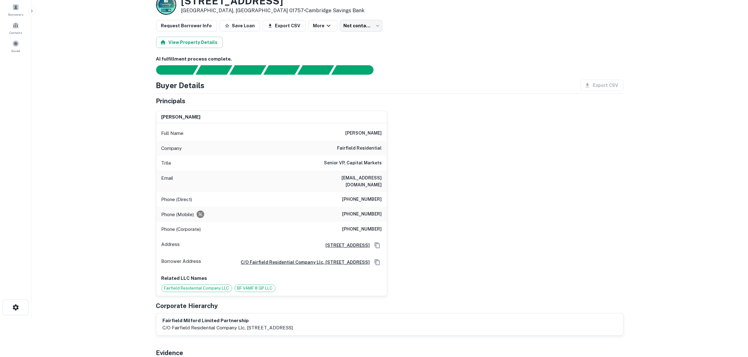
drag, startPoint x: 289, startPoint y: 179, endPoint x: 391, endPoint y: 178, distance: 102.1
click at [391, 178] on div "douglas ness Full Name douglas ness Company fairfield residential Title Senior …" at bounding box center [387, 201] width 472 height 191
copy h6 "doug_ness@fairfieldresidential.com"
click at [118, 164] on main "Back to borrower requests Loan Details 200 Deer St Milford, MA 01757 • Cambridg…" at bounding box center [389, 139] width 716 height 357
drag, startPoint x: 305, startPoint y: 178, endPoint x: 393, endPoint y: 183, distance: 88.1
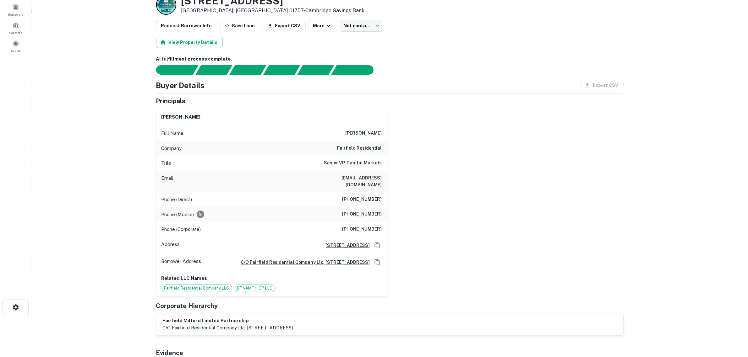
click at [393, 183] on div "douglas ness Full Name douglas ness Company fairfield residential Title Senior …" at bounding box center [387, 201] width 472 height 191
copy h6 "doug_ness@fairfieldresidential.com"
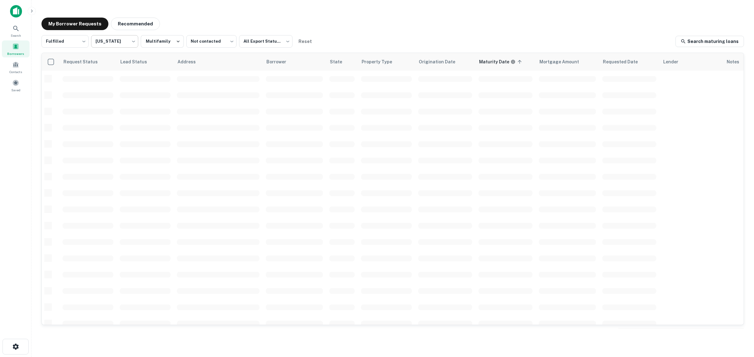
scroll to position [154, 0]
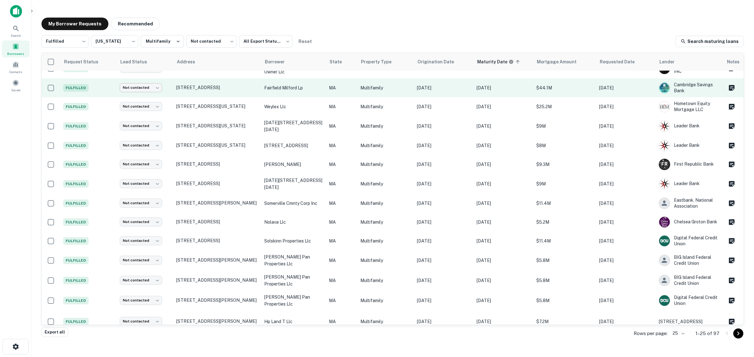
click at [152, 84] on body "Search Borrowers Contacts Saved My Borrower Requests Recommended Fulfilled ****…" at bounding box center [377, 178] width 754 height 357
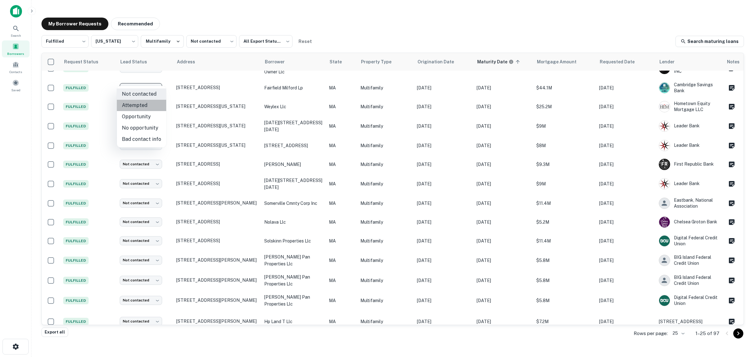
click at [145, 108] on li "Attempted" at bounding box center [141, 105] width 49 height 11
type input "*********"
